Goal: Communication & Community: Answer question/provide support

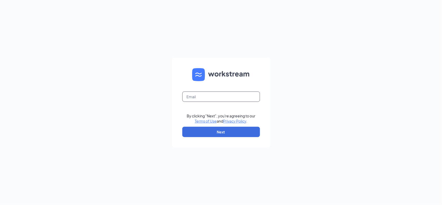
click at [214, 95] on input "text" at bounding box center [221, 97] width 78 height 10
type input "[EMAIL_ADDRESS][US_STATE][DOMAIN_NAME]"
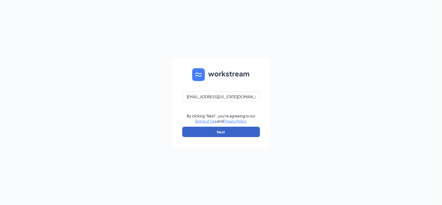
click at [228, 129] on button "Next" at bounding box center [221, 132] width 78 height 10
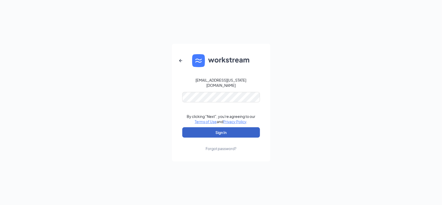
click at [244, 127] on button "Sign In" at bounding box center [221, 132] width 78 height 10
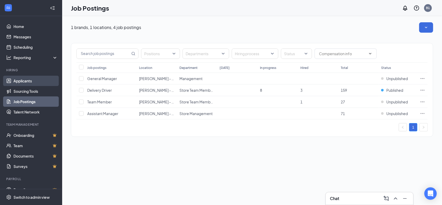
click at [38, 76] on link "Applicants" at bounding box center [35, 81] width 44 height 10
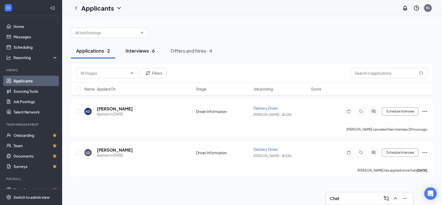
click at [137, 52] on div "Interviews · 6" at bounding box center [140, 50] width 29 height 6
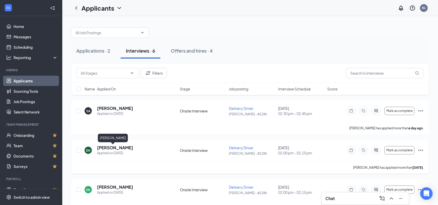
click at [108, 146] on h5 "[PERSON_NAME]" at bounding box center [115, 148] width 36 height 6
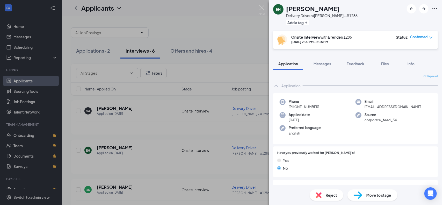
click at [220, 73] on div "EH [PERSON_NAME] Delivery Driver at [PERSON_NAME] - #1286 Add a tag Onsite Inte…" at bounding box center [221, 102] width 442 height 205
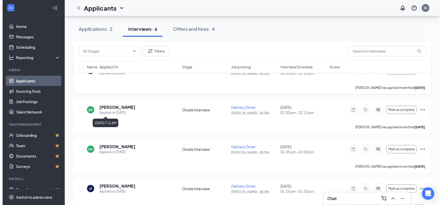
scroll to position [65, 0]
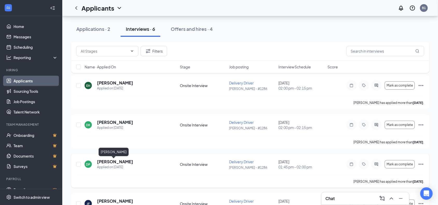
click at [117, 164] on h5 "[PERSON_NAME]" at bounding box center [115, 162] width 36 height 6
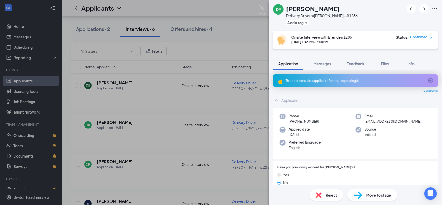
click at [147, 117] on div "DP [PERSON_NAME] Delivery Driver at [PERSON_NAME] - #1286 Add a tag Onsite Inte…" at bounding box center [221, 102] width 442 height 205
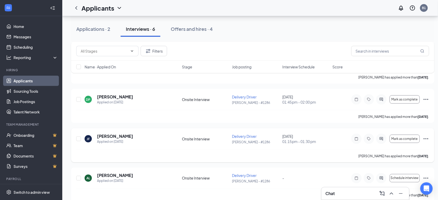
scroll to position [138, 0]
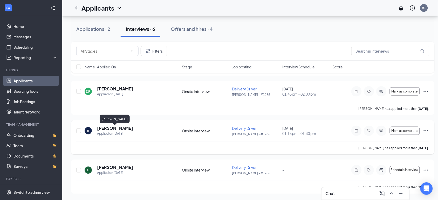
click at [117, 127] on h5 "[PERSON_NAME]" at bounding box center [115, 128] width 36 height 6
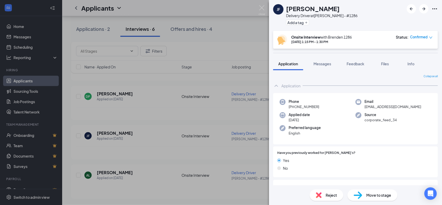
click at [208, 140] on div "[PERSON_NAME] Jayden [PERSON_NAME] Delivery Driver at [PERSON_NAME] - #1286 Add…" at bounding box center [221, 102] width 442 height 205
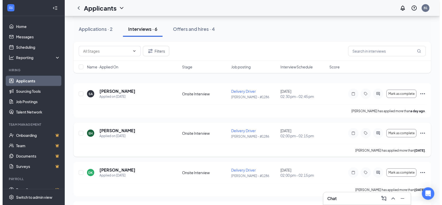
scroll to position [32, 0]
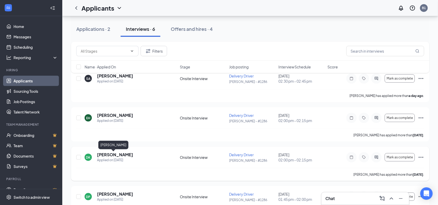
click at [106, 152] on h5 "[PERSON_NAME]" at bounding box center [115, 155] width 36 height 6
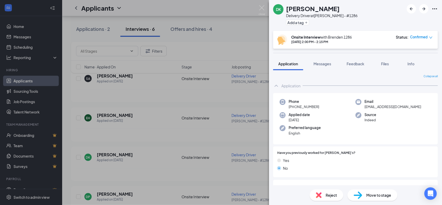
click at [229, 128] on div "DK [PERSON_NAME] Delivery Driver at [PERSON_NAME] - #1286 Add a tag Onsite Inte…" at bounding box center [221, 102] width 442 height 205
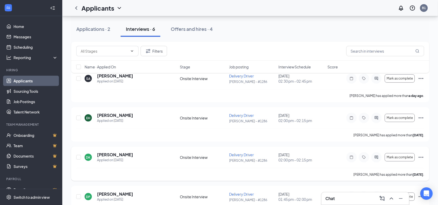
scroll to position [97, 0]
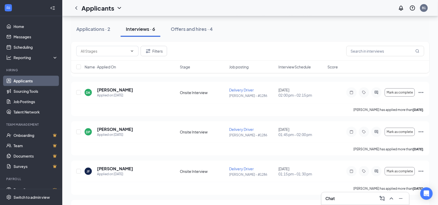
click at [287, 33] on div "Applications · 2 Interviews · 6 Offers and hires · 4" at bounding box center [250, 29] width 358 height 16
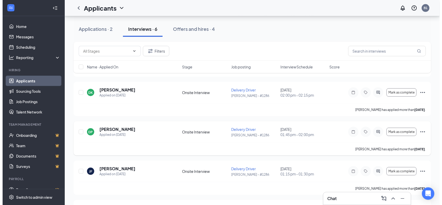
scroll to position [0, 0]
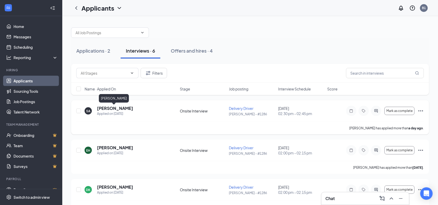
click at [124, 108] on h5 "[PERSON_NAME]" at bounding box center [115, 109] width 36 height 6
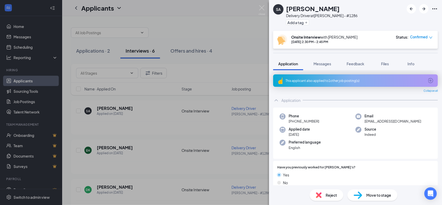
click at [153, 135] on div "SA [PERSON_NAME] Delivery Driver at [PERSON_NAME] - #1286 Add a tag Onsite Inte…" at bounding box center [221, 102] width 442 height 205
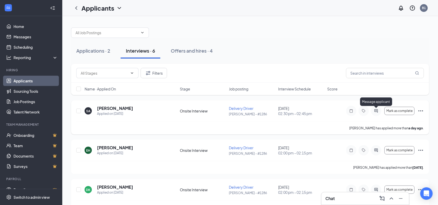
click at [376, 111] on icon "ActiveChat" at bounding box center [376, 111] width 6 height 4
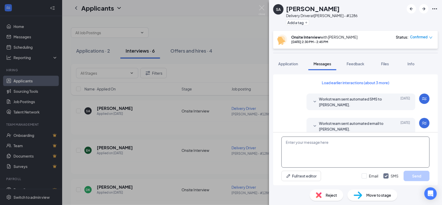
click at [334, 144] on textarea at bounding box center [356, 152] width 148 height 31
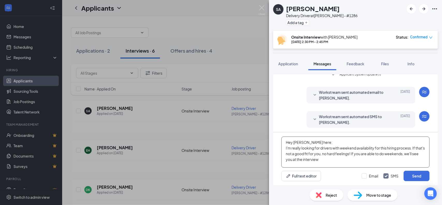
scroll to position [159, 0]
type textarea "Hey [PERSON_NAME] here; I'm really looking for drivers with weekend availabilit…"
click at [416, 176] on button "Send" at bounding box center [417, 176] width 26 height 10
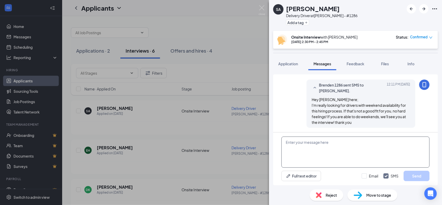
scroll to position [215, 0]
click at [212, 116] on div "SA [PERSON_NAME] Delivery Driver at [PERSON_NAME] - #1286 Add a tag Onsite Inte…" at bounding box center [221, 102] width 442 height 205
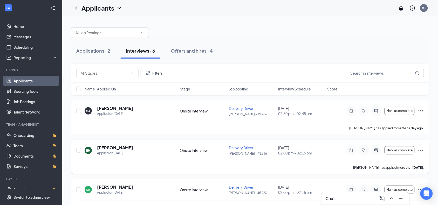
click at [146, 163] on div "[PERSON_NAME] has applied more than [DATE] ." at bounding box center [249, 167] width 347 height 13
click at [113, 147] on h5 "[PERSON_NAME]" at bounding box center [115, 148] width 36 height 6
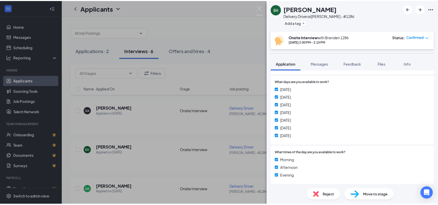
scroll to position [255, 0]
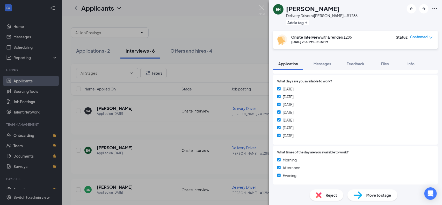
click at [130, 112] on div "EH [PERSON_NAME] Delivery Driver at [PERSON_NAME] - #1286 Add a tag Onsite Inte…" at bounding box center [221, 102] width 442 height 205
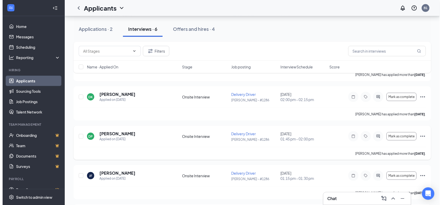
scroll to position [97, 0]
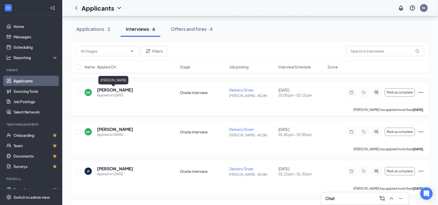
click at [117, 90] on h5 "[PERSON_NAME]" at bounding box center [115, 90] width 36 height 6
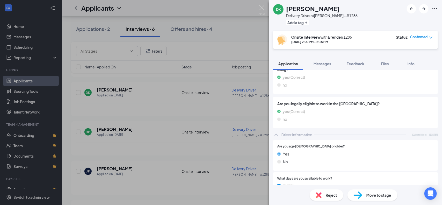
scroll to position [190, 0]
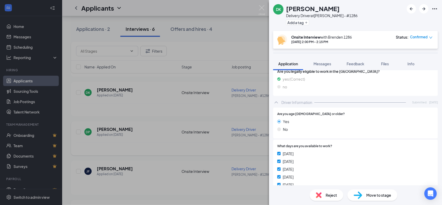
click at [193, 124] on div "DK [PERSON_NAME] Delivery Driver at [PERSON_NAME] - #1286 Add a tag Onsite Inte…" at bounding box center [221, 102] width 442 height 205
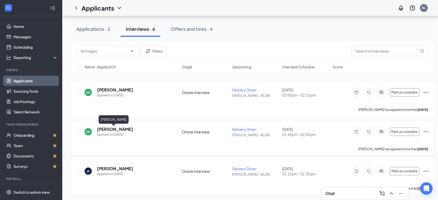
click at [109, 130] on h5 "[PERSON_NAME]" at bounding box center [115, 130] width 36 height 6
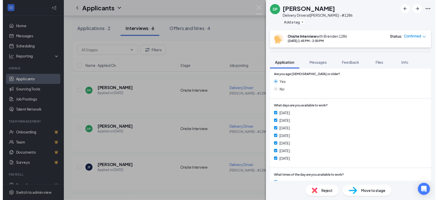
scroll to position [269, 0]
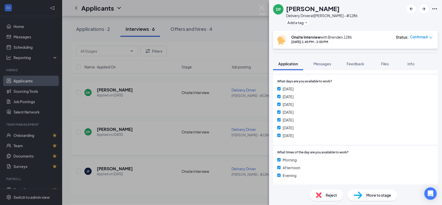
click at [43, 159] on div "DP [PERSON_NAME] Delivery Driver at [PERSON_NAME] - #1286 Add a tag Onsite Inte…" at bounding box center [221, 102] width 442 height 205
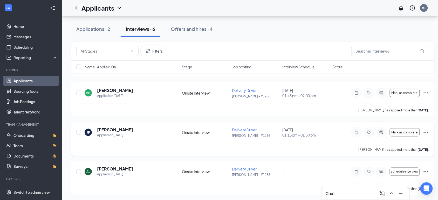
scroll to position [138, 0]
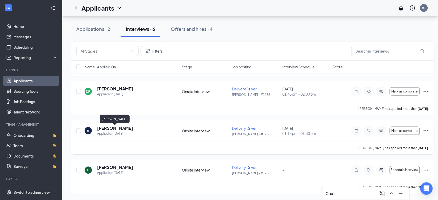
click at [128, 129] on h5 "[PERSON_NAME]" at bounding box center [115, 128] width 36 height 6
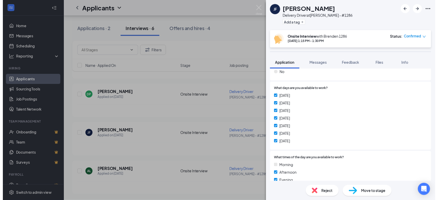
scroll to position [255, 0]
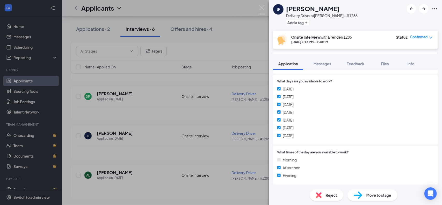
click at [177, 152] on div "[PERSON_NAME] Jayden [PERSON_NAME] Delivery Driver at [PERSON_NAME] - #1286 Add…" at bounding box center [221, 102] width 442 height 205
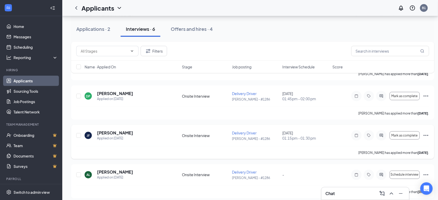
scroll to position [138, 0]
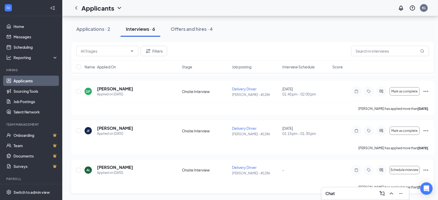
click at [116, 165] on div "[PERSON_NAME] Little Applied on [DATE] Onsite Interview Delivery Driver [PERSON…" at bounding box center [252, 177] width 363 height 34
click at [116, 167] on h5 "[PERSON_NAME]" at bounding box center [115, 168] width 36 height 6
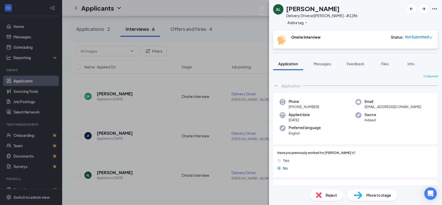
click at [142, 139] on div "[PERSON_NAME] Little Delivery Driver at [PERSON_NAME] - #1286 Add a tag Onsite …" at bounding box center [221, 102] width 442 height 205
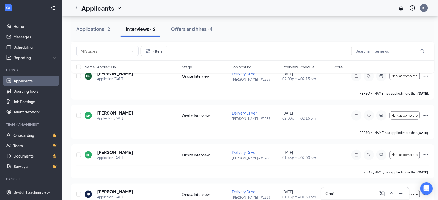
scroll to position [36, 0]
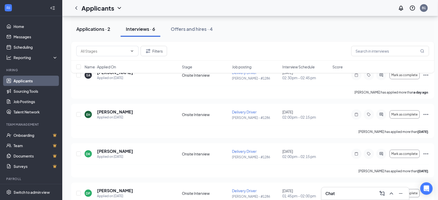
click at [104, 27] on div "Applications · 2" at bounding box center [93, 29] width 34 height 6
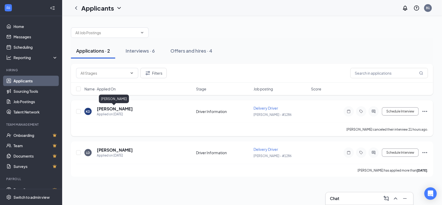
click at [117, 110] on h5 "[PERSON_NAME]" at bounding box center [115, 109] width 36 height 6
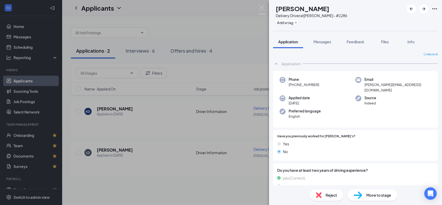
click at [196, 139] on div "KD [PERSON_NAME] Delivery Driver at [PERSON_NAME] - #1286 Add a tag Application…" at bounding box center [221, 102] width 442 height 205
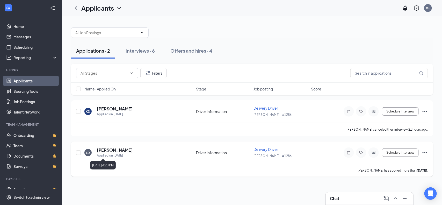
click at [106, 153] on div "Applied on [DATE]" at bounding box center [115, 155] width 36 height 5
click at [109, 146] on div "LD [PERSON_NAME] Applied on [DATE] Driver Information Delivery Driver [PERSON_N…" at bounding box center [252, 159] width 363 height 35
click at [110, 151] on h5 "[PERSON_NAME]" at bounding box center [115, 150] width 36 height 6
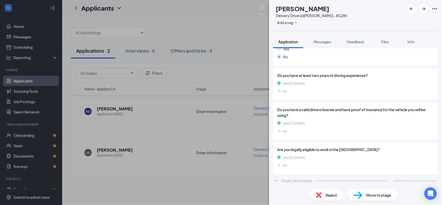
scroll to position [90, 0]
click at [158, 147] on div "LD [PERSON_NAME] Delivery Driver at [PERSON_NAME] - #1286 Add a tag Application…" at bounding box center [221, 102] width 442 height 205
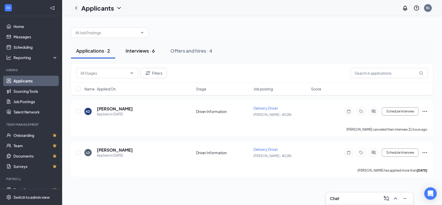
click at [160, 53] on button "Interviews · 6" at bounding box center [141, 51] width 40 height 16
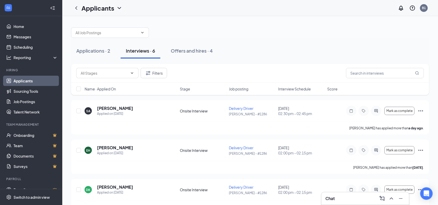
click at [138, 55] on button "Interviews · 6" at bounding box center [141, 51] width 40 height 16
click at [375, 112] on icon "ActiveChat" at bounding box center [376, 111] width 6 height 4
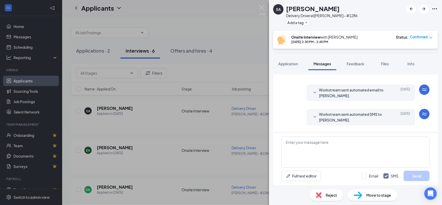
scroll to position [126, 0]
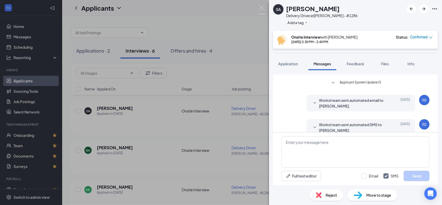
click at [312, 122] on div at bounding box center [315, 127] width 6 height 11
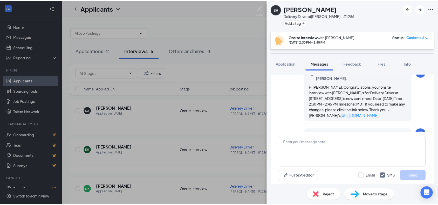
scroll to position [228, 0]
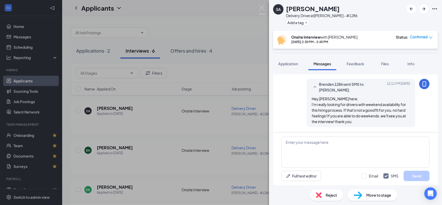
click at [291, 106] on div "Brenden 1286 sent SMS to [PERSON_NAME]. [DATE] 12:11 PM Hey [PERSON_NAME] here;…" at bounding box center [356, 104] width 148 height 51
click at [230, 120] on div "SA [PERSON_NAME] Delivery Driver at [PERSON_NAME] - #1286 Add a tag Onsite Inte…" at bounding box center [221, 102] width 442 height 205
